Goal: Transaction & Acquisition: Obtain resource

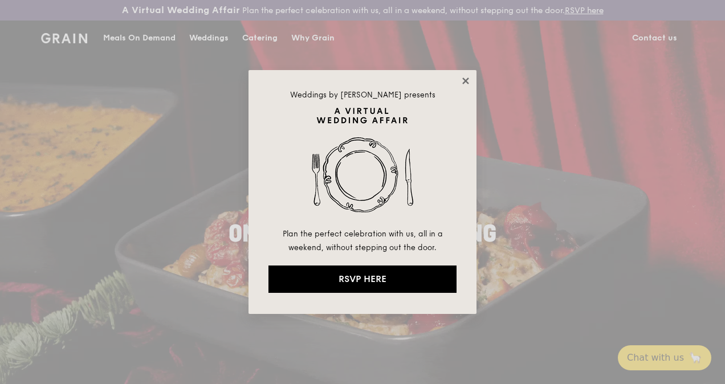
click at [465, 79] on icon at bounding box center [466, 81] width 6 height 6
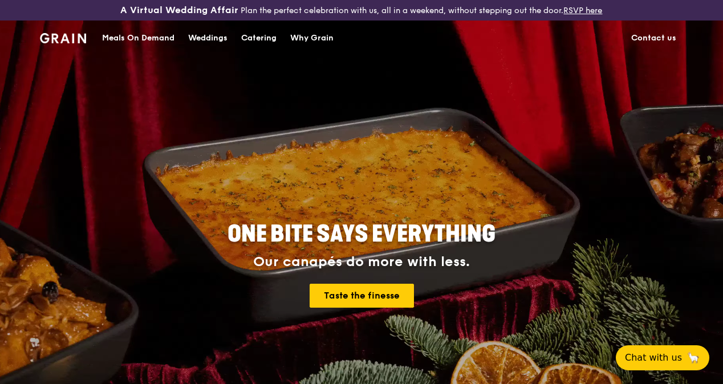
click at [267, 44] on div "Catering" at bounding box center [258, 38] width 35 height 34
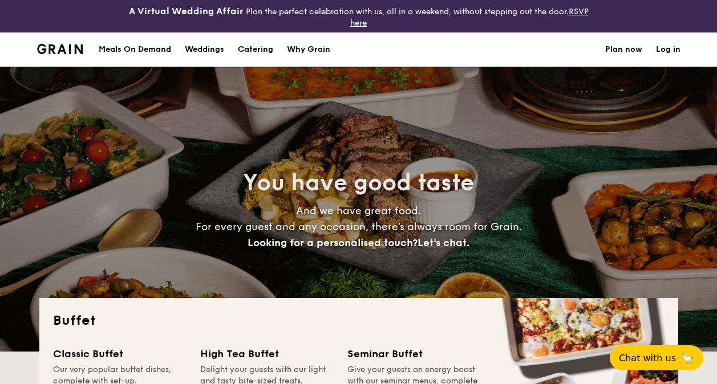
select select
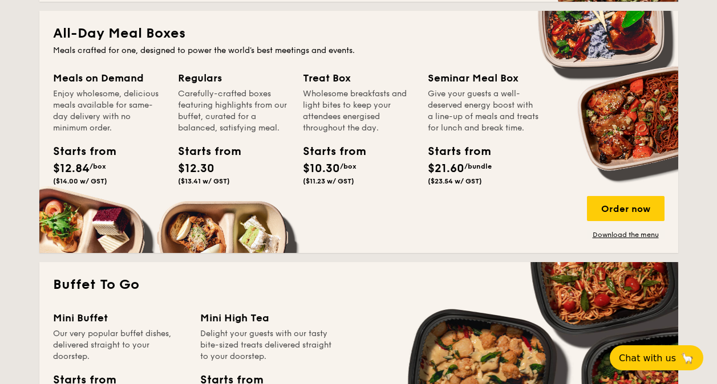
scroll to position [525, 0]
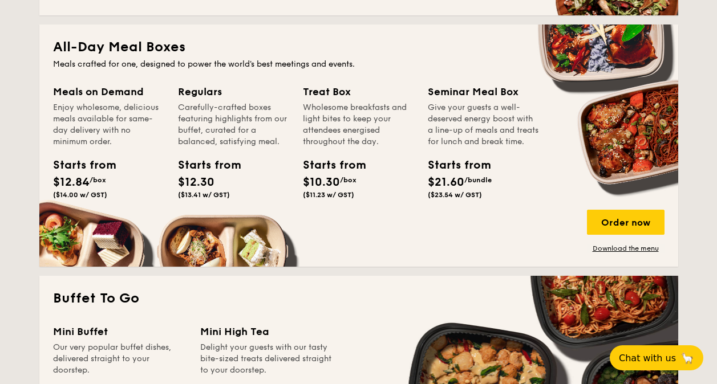
click at [197, 166] on div "Starts from" at bounding box center [203, 165] width 51 height 17
click at [199, 94] on div "Regulars" at bounding box center [233, 92] width 111 height 16
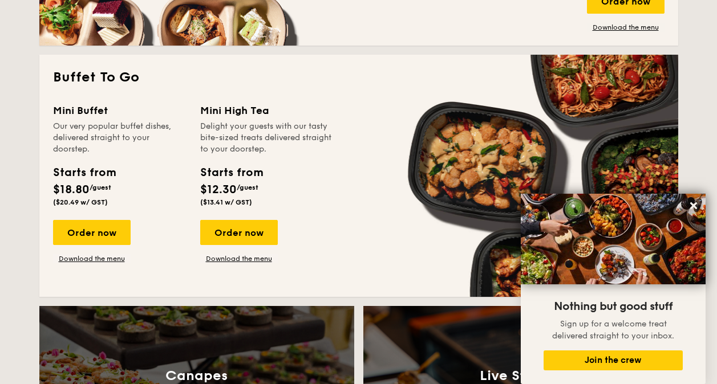
scroll to position [735, 0]
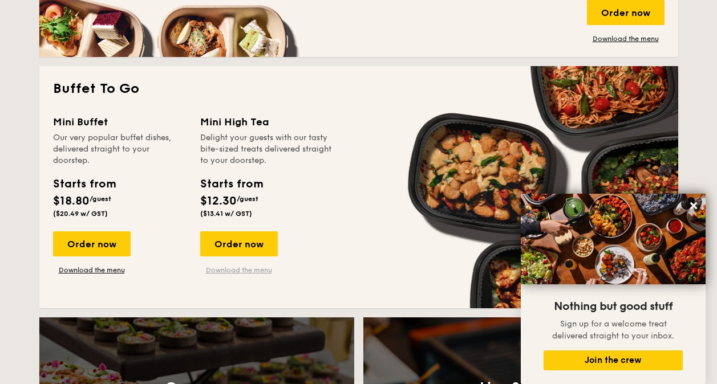
click at [243, 273] on link "Download the menu" at bounding box center [239, 270] width 78 height 9
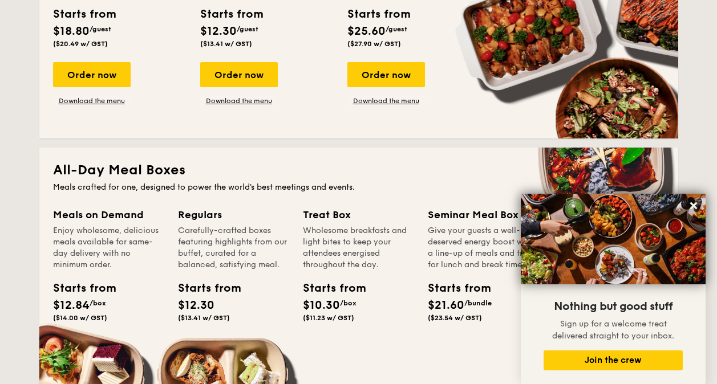
scroll to position [530, 0]
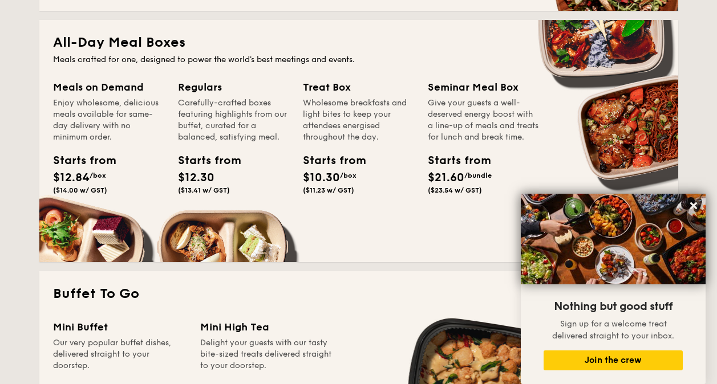
click at [149, 44] on h2 "All-Day Meal Boxes" at bounding box center [358, 43] width 611 height 18
click at [201, 159] on div "Starts from" at bounding box center [203, 160] width 51 height 17
drag, startPoint x: 201, startPoint y: 159, endPoint x: 254, endPoint y: 182, distance: 58.5
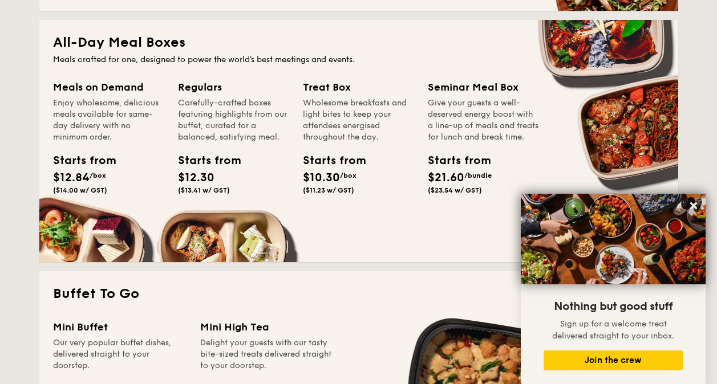
click at [254, 182] on div "Starts from $12.30 ($13.41 w/ GST)" at bounding box center [233, 175] width 120 height 47
click at [113, 91] on div "Meals on Demand" at bounding box center [108, 87] width 111 height 16
drag, startPoint x: 113, startPoint y: 91, endPoint x: 110, endPoint y: 124, distance: 33.8
click at [110, 124] on div "Enjoy wholesome, delicious meals available for same-day delivery with no minimu…" at bounding box center [108, 121] width 111 height 46
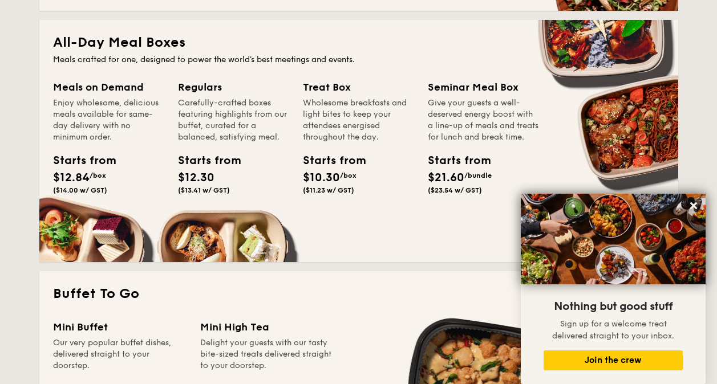
click at [98, 90] on div "Meals on Demand" at bounding box center [108, 87] width 111 height 16
click at [85, 45] on h2 "All-Day Meal Boxes" at bounding box center [358, 43] width 611 height 18
click at [76, 88] on div "Meals on Demand" at bounding box center [108, 87] width 111 height 16
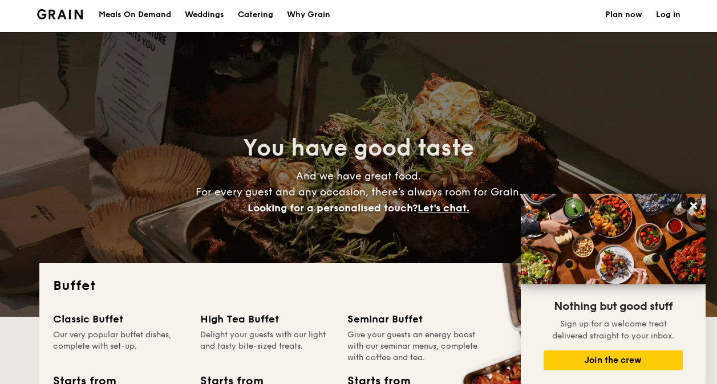
scroll to position [0, 0]
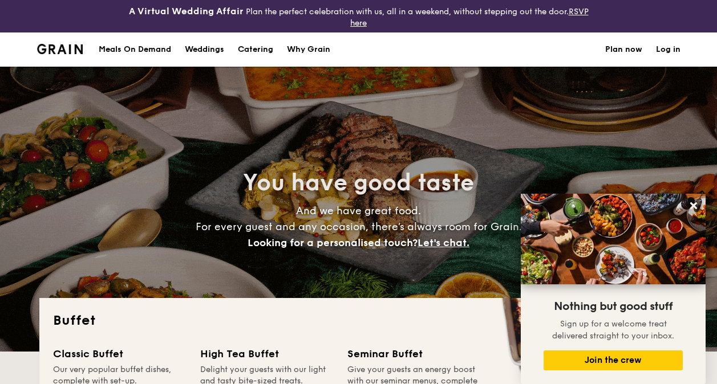
click at [136, 46] on div "Meals On Demand" at bounding box center [135, 50] width 72 height 34
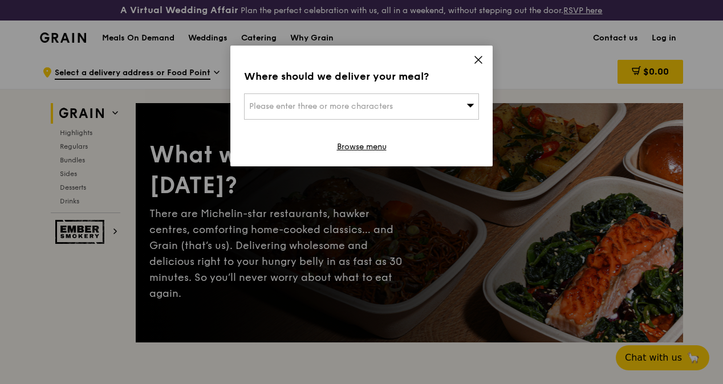
click at [481, 59] on icon at bounding box center [478, 60] width 10 height 10
